Goal: Register for event/course

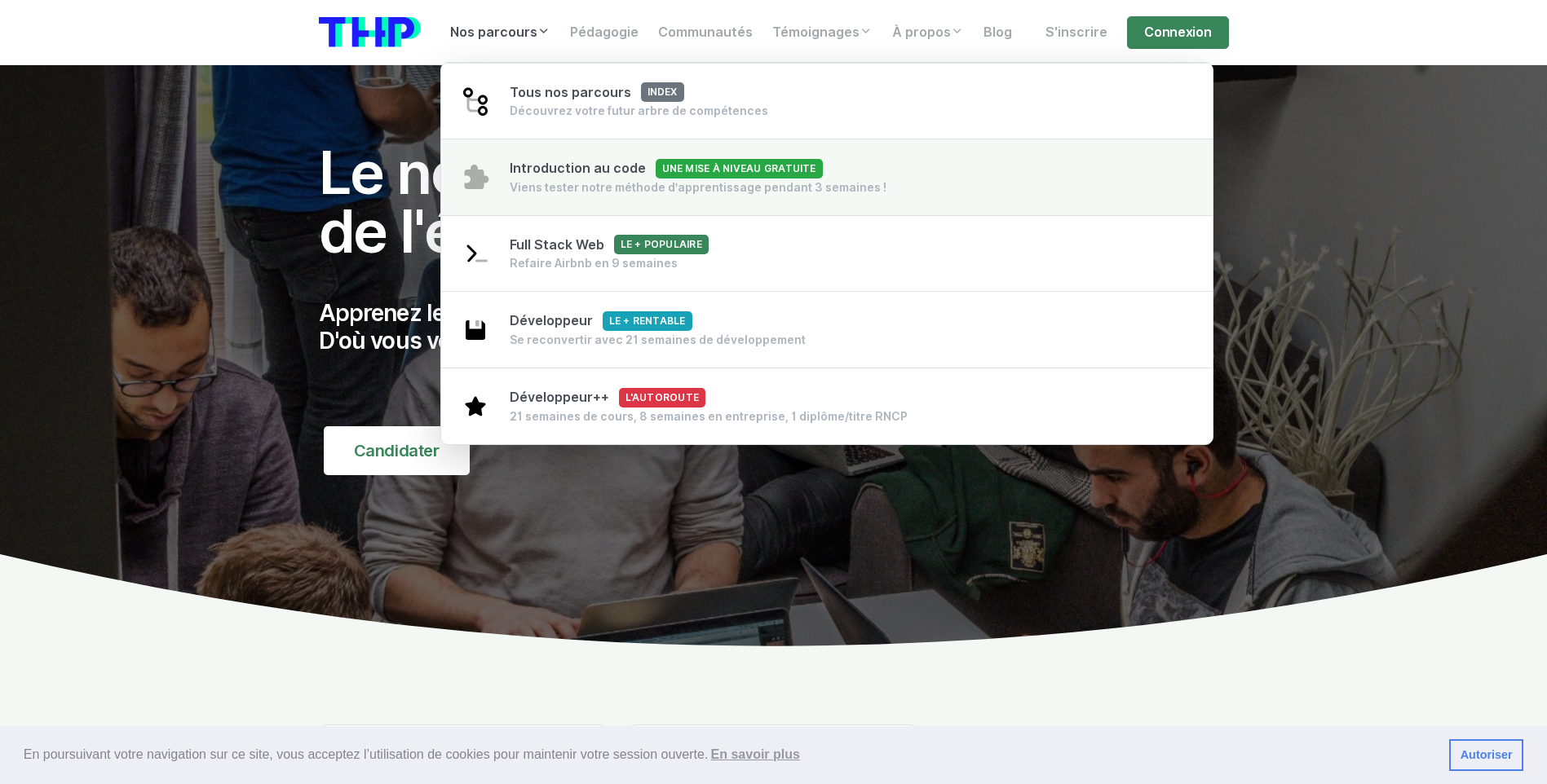
click at [561, 180] on div "Viens tester notre méthode d’apprentissage pendant 3 semaines !" at bounding box center [698, 187] width 377 height 17
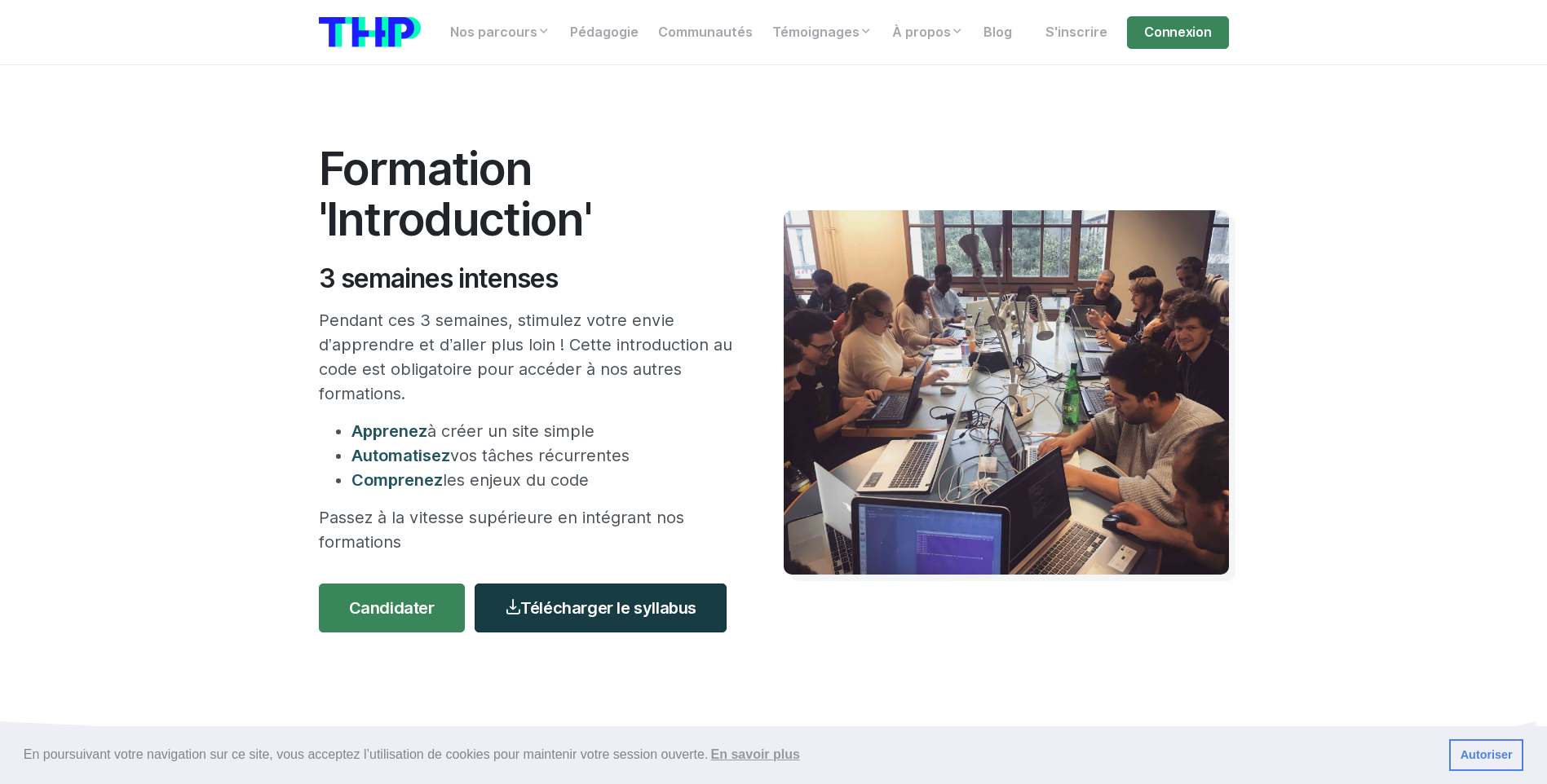
click at [626, 608] on link "Télécharger le syllabus" at bounding box center [600, 607] width 252 height 49
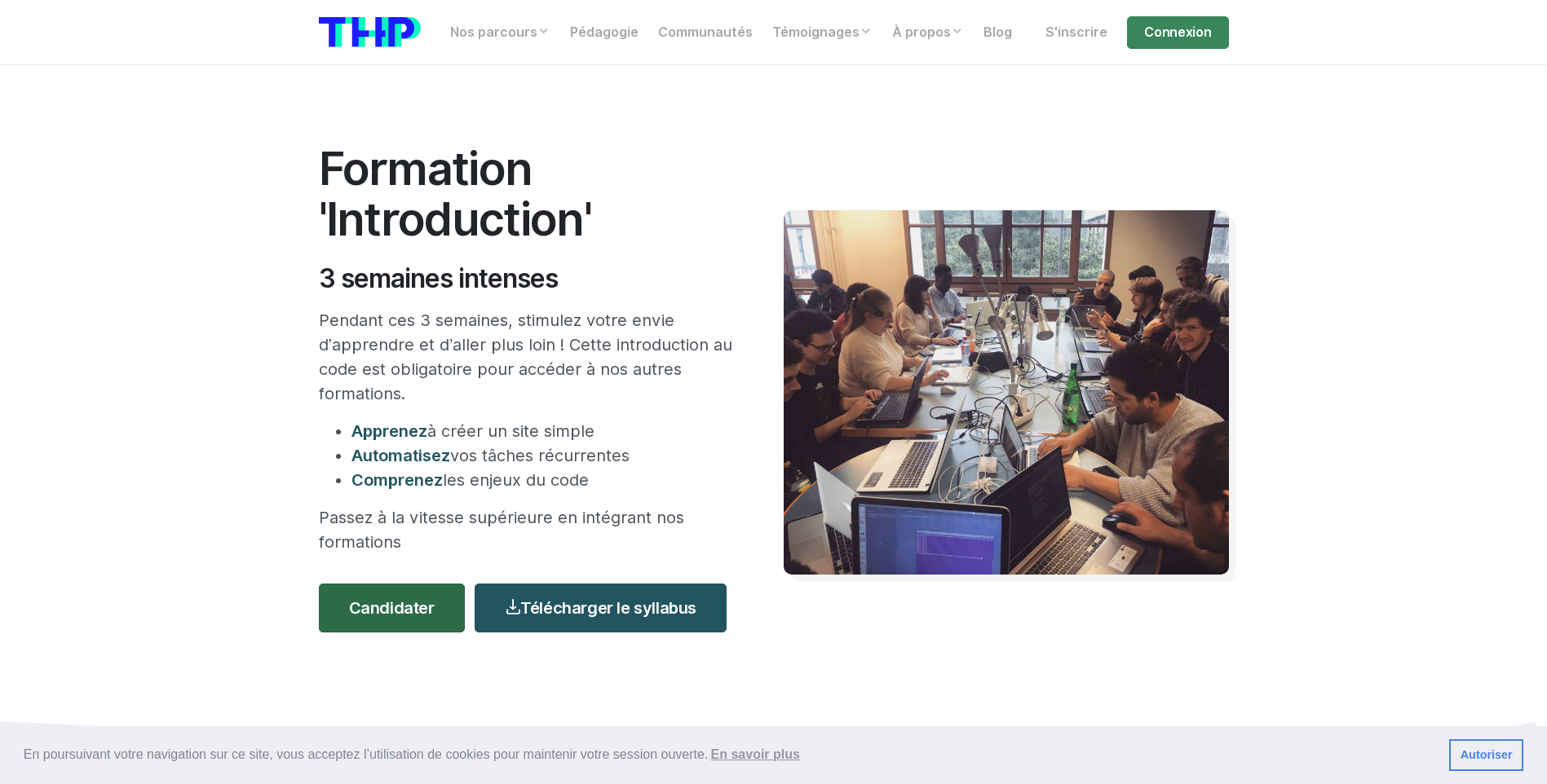
click at [434, 588] on link "Candidater" at bounding box center [391, 607] width 146 height 49
click at [423, 611] on link "Candidater" at bounding box center [391, 607] width 146 height 49
